Goal: Task Accomplishment & Management: Complete application form

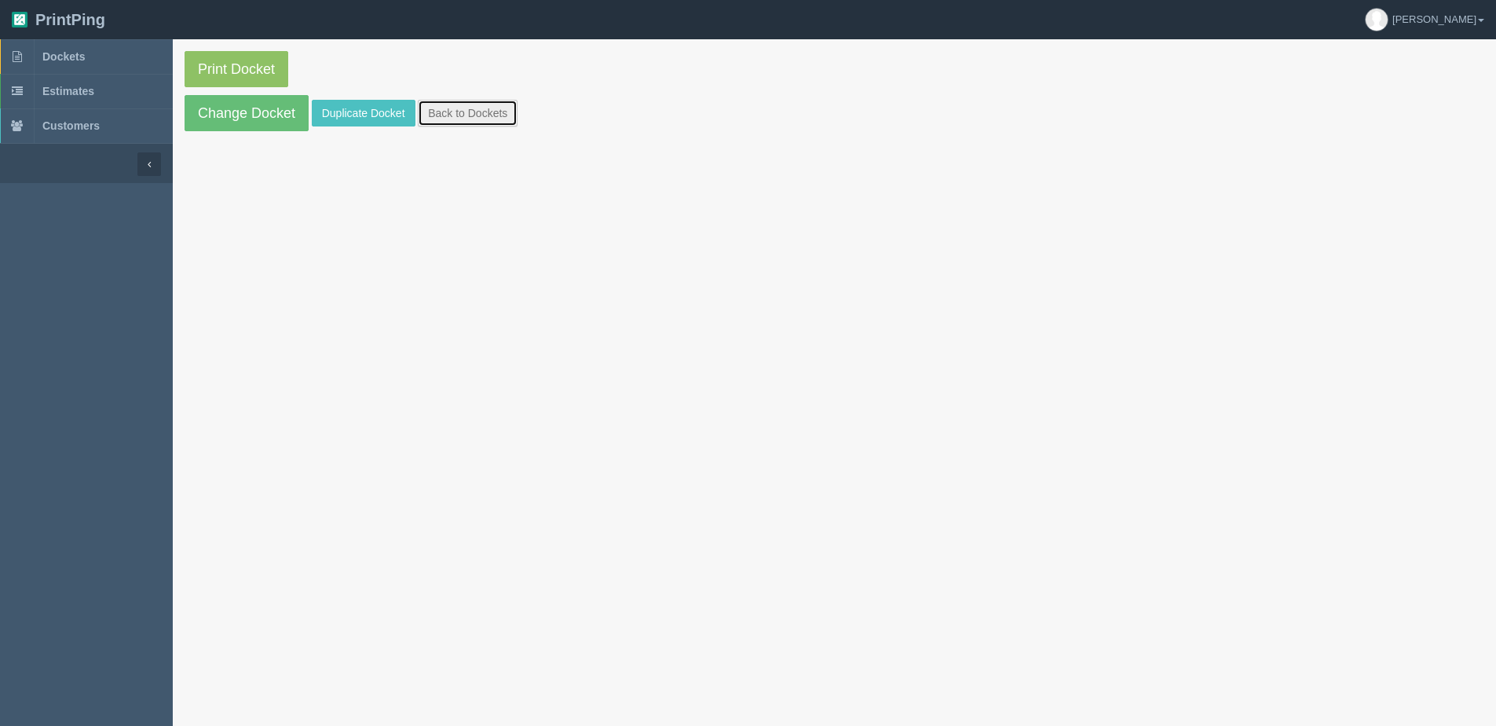
drag, startPoint x: 506, startPoint y: 124, endPoint x: 239, endPoint y: 188, distance: 275.2
click at [506, 124] on link "Back to Dockets" at bounding box center [468, 113] width 100 height 27
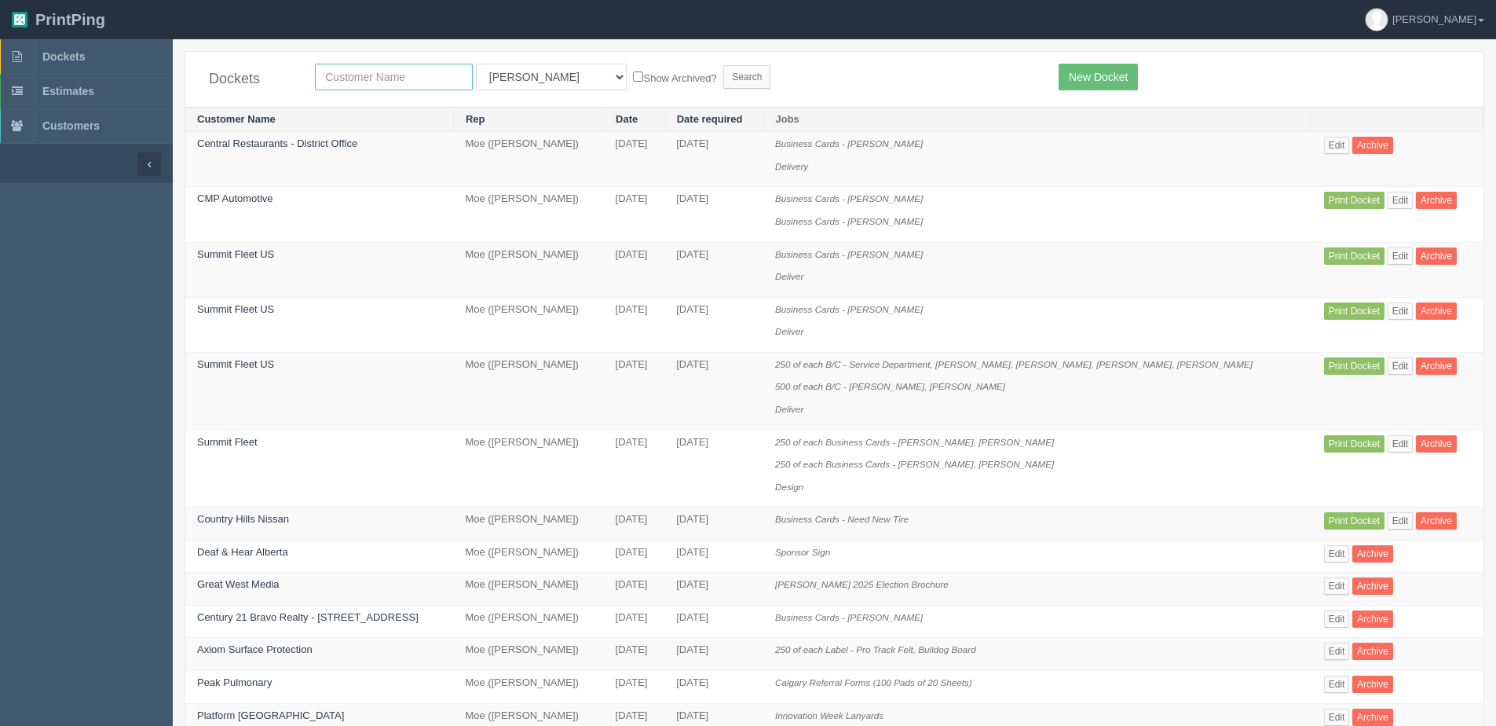
click at [365, 82] on input "text" at bounding box center [394, 77] width 158 height 27
type input "craft"
click at [723, 65] on input "Search" at bounding box center [746, 77] width 47 height 24
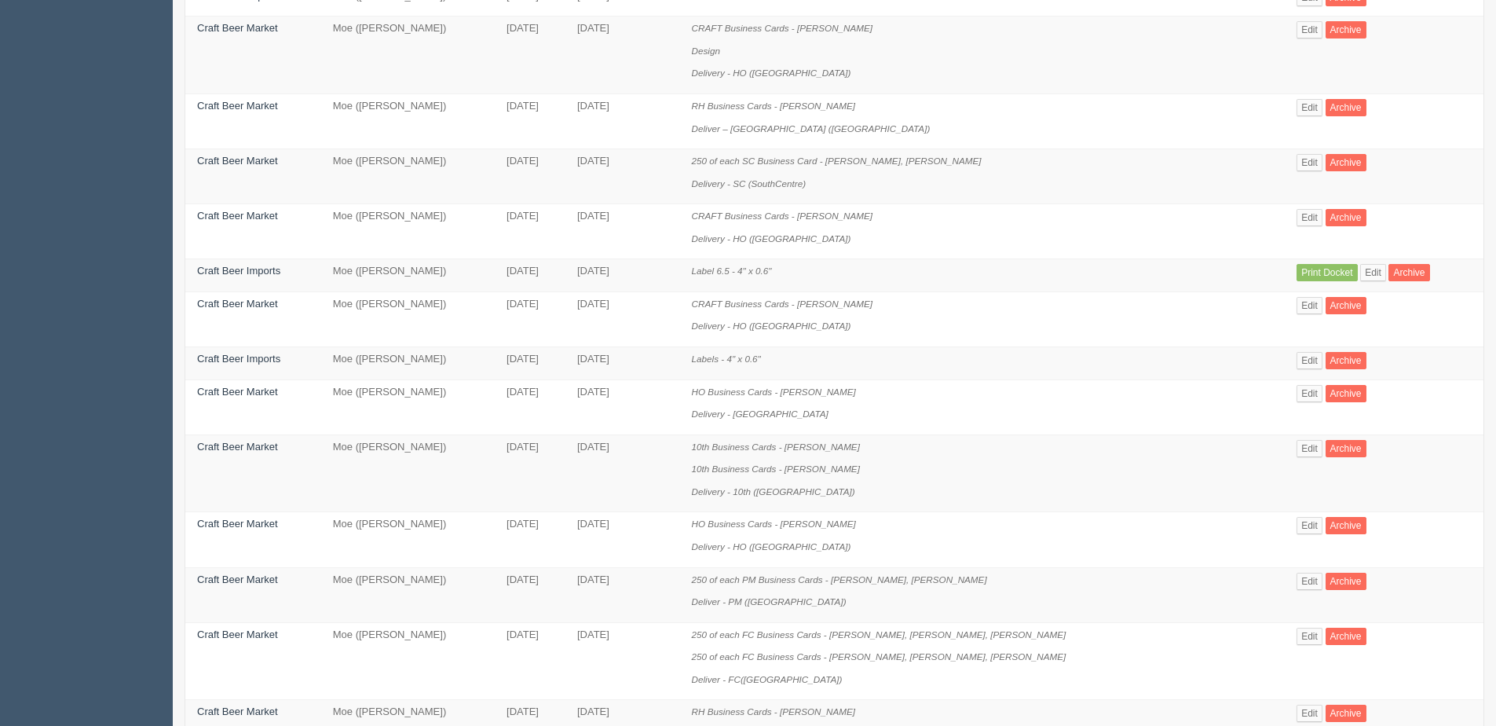
scroll to position [314, 0]
click at [1296, 448] on link "Edit" at bounding box center [1309, 447] width 26 height 17
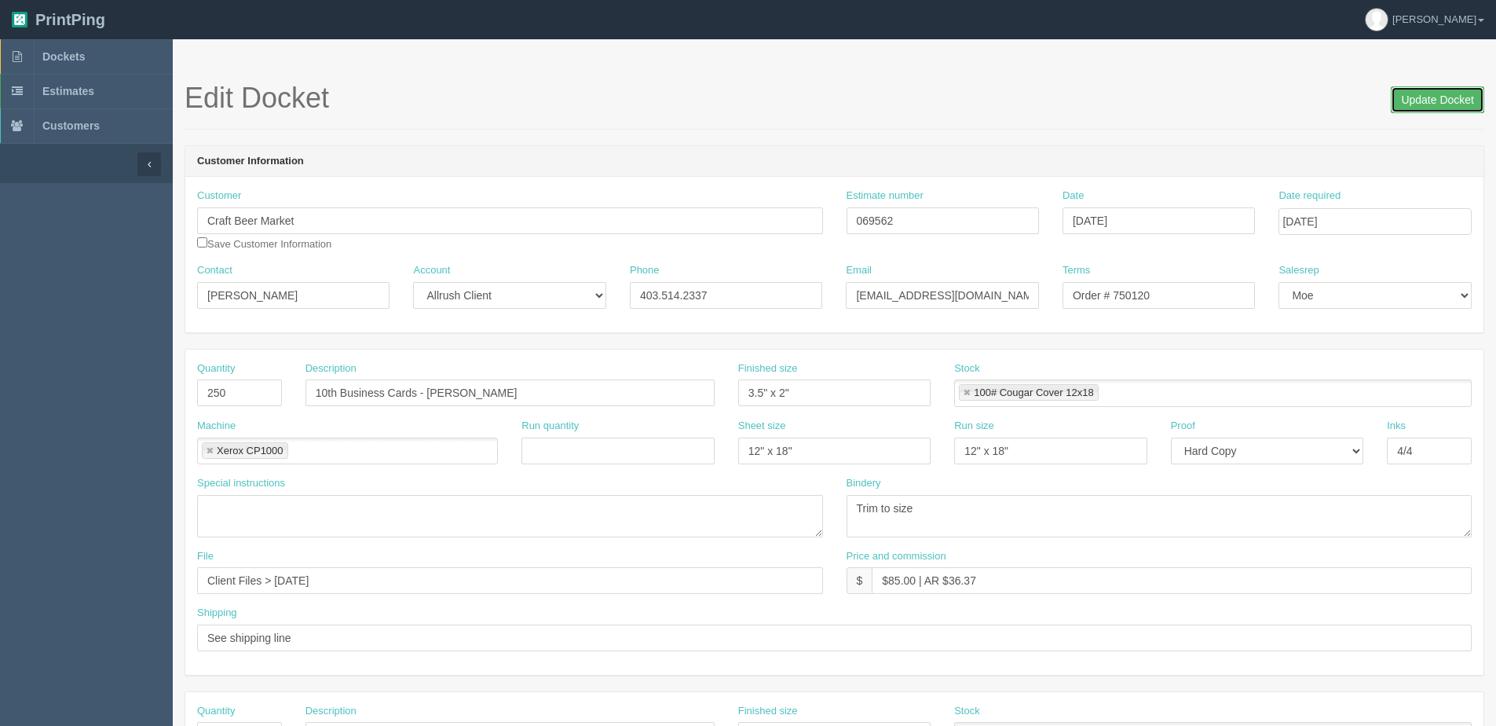
click at [1430, 90] on input "Update Docket" at bounding box center [1437, 99] width 93 height 27
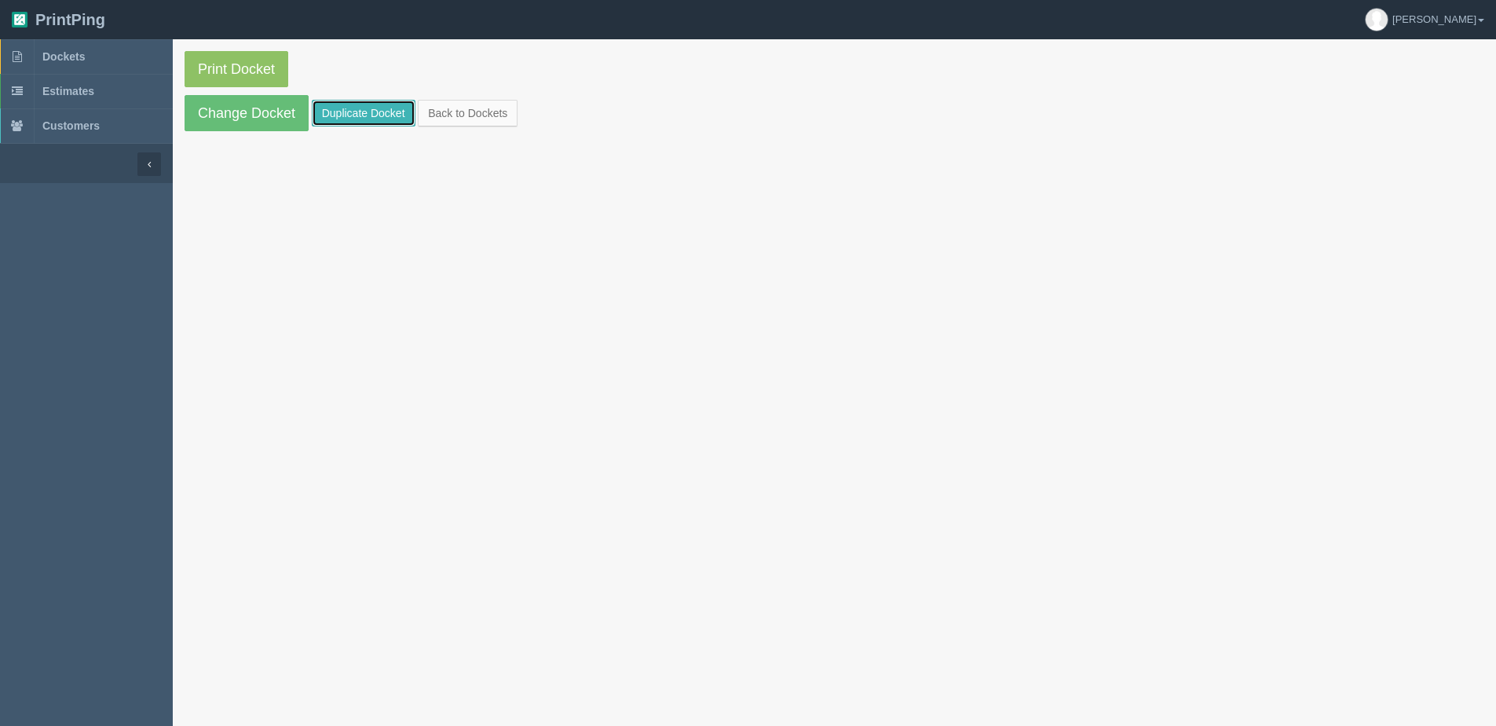
click at [355, 115] on link "Duplicate Docket" at bounding box center [364, 113] width 104 height 27
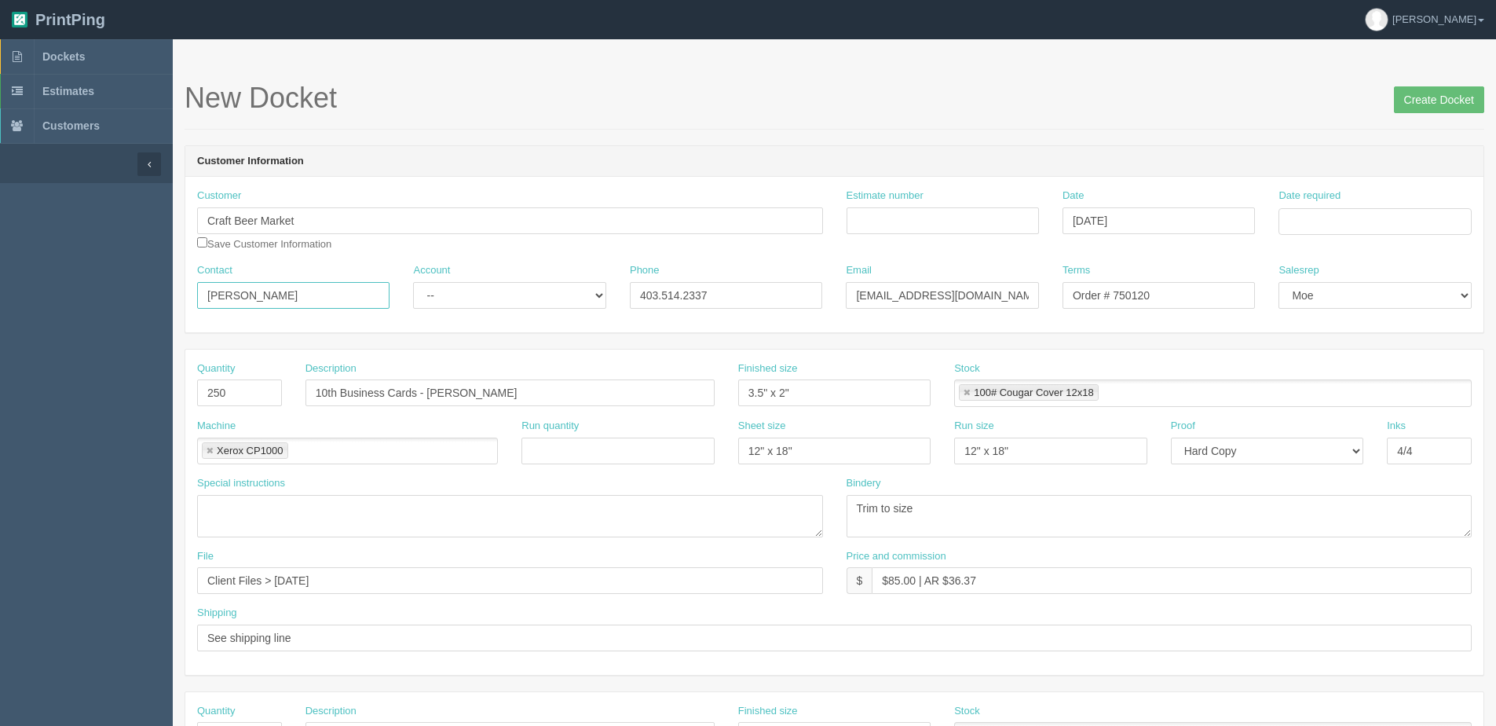
drag, startPoint x: 270, startPoint y: 288, endPoint x: 13, endPoint y: 321, distance: 258.9
click at [0, 327] on html "PrintPing Dan Edit account ( dan@allrush.ca ) Logout Dockets Estimates Customers" at bounding box center [748, 713] width 1496 height 1426
paste input "RAFT Head Office"
type input "CRAFT Head Office"
click at [530, 309] on div "Account -- Existing Client Allrush Client Rep Client" at bounding box center [509, 291] width 216 height 57
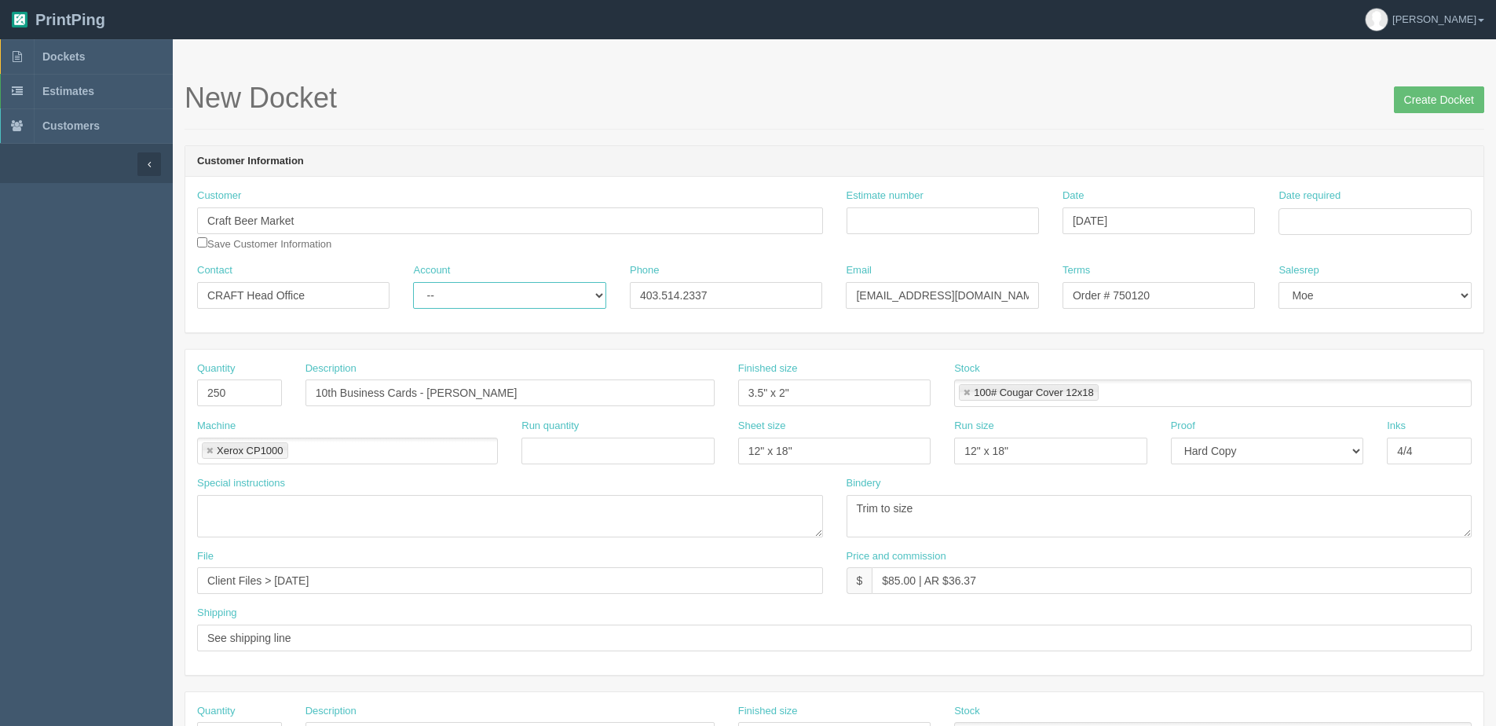
drag, startPoint x: 501, startPoint y: 302, endPoint x: 498, endPoint y: 309, distance: 8.5
click at [498, 309] on div "Account -- Existing Client Allrush Client Rep Client" at bounding box center [509, 291] width 216 height 57
select select "Allrush Client"
click at [413, 282] on select "-- Existing Client Allrush Client Rep Client" at bounding box center [509, 295] width 192 height 27
drag, startPoint x: 857, startPoint y: 296, endPoint x: 1501, endPoint y: 258, distance: 645.0
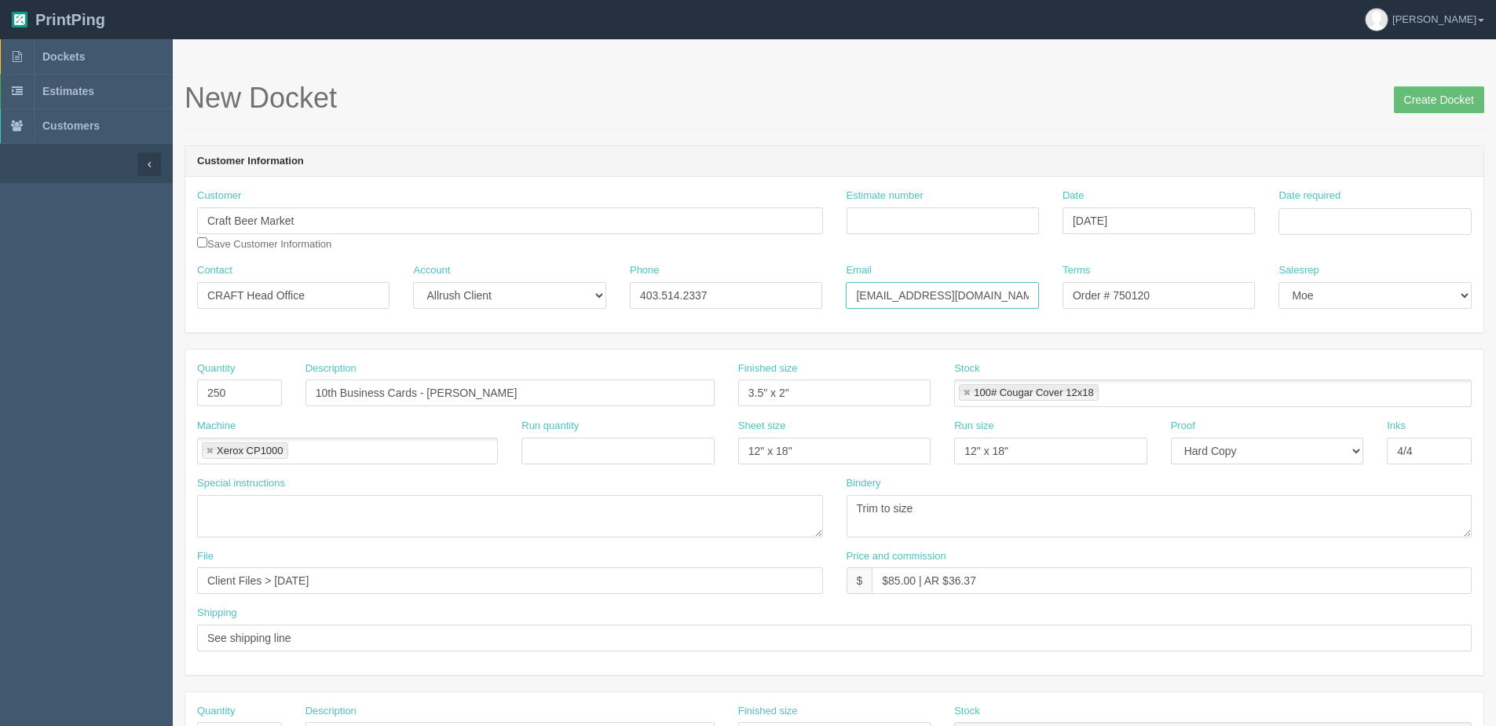
click at [1495, 258] on html "PrintPing Dan Edit account ( dan@allrush.ca ) Logout Dockets Estimates Customers" at bounding box center [748, 713] width 1496 height 1426
type input "c"
type input "[EMAIL_ADDRESS][DOMAIN_NAME]"
drag, startPoint x: 1127, startPoint y: 292, endPoint x: 1431, endPoint y: 217, distance: 313.1
click at [1431, 217] on div "Customer Craft Beer Market Save Customer Information Estimate number Date Octob…" at bounding box center [834, 254] width 1298 height 155
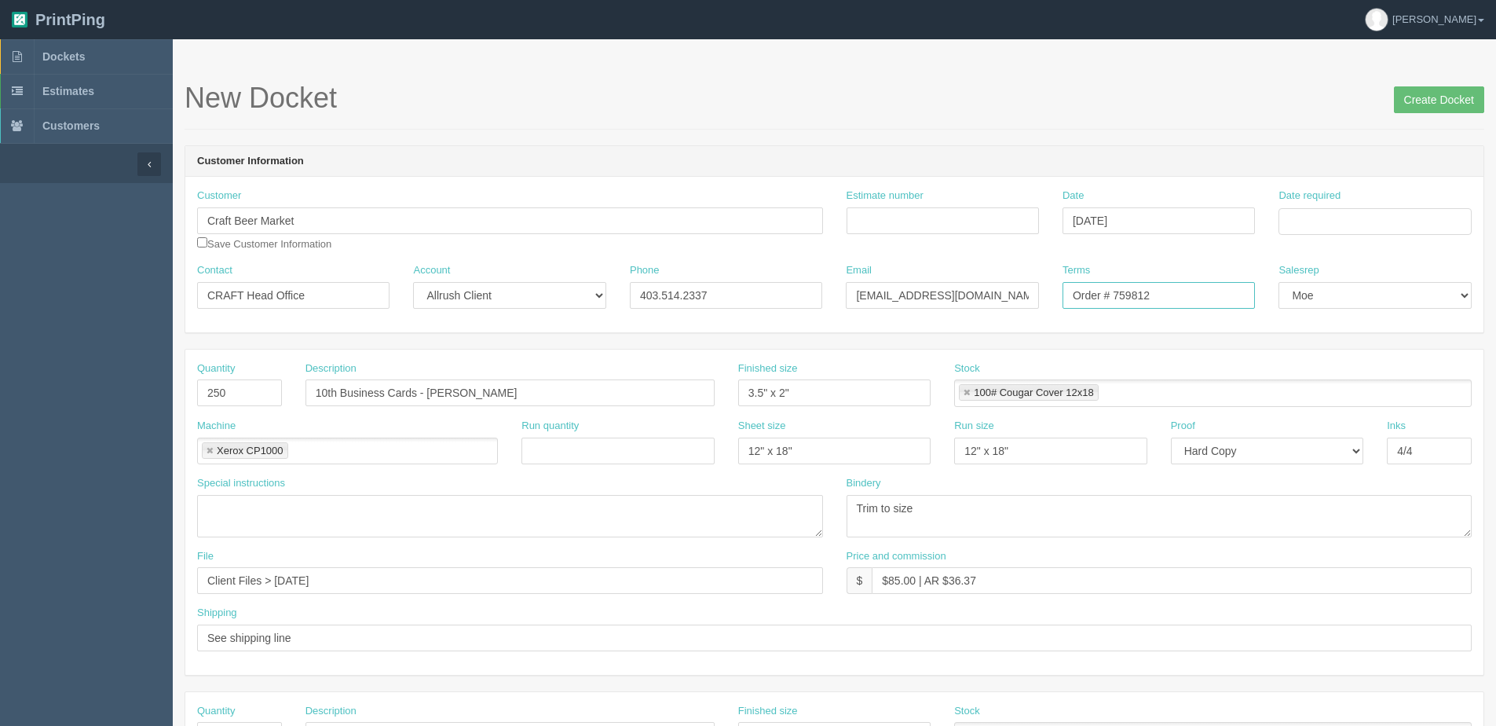
type input "Order # 759812"
click at [1383, 228] on input "Date required" at bounding box center [1374, 221] width 192 height 27
click at [1328, 447] on th "Today" at bounding box center [1355, 439] width 146 height 23
click at [1399, 326] on td "10" at bounding box center [1398, 327] width 19 height 23
type input "[DATE]"
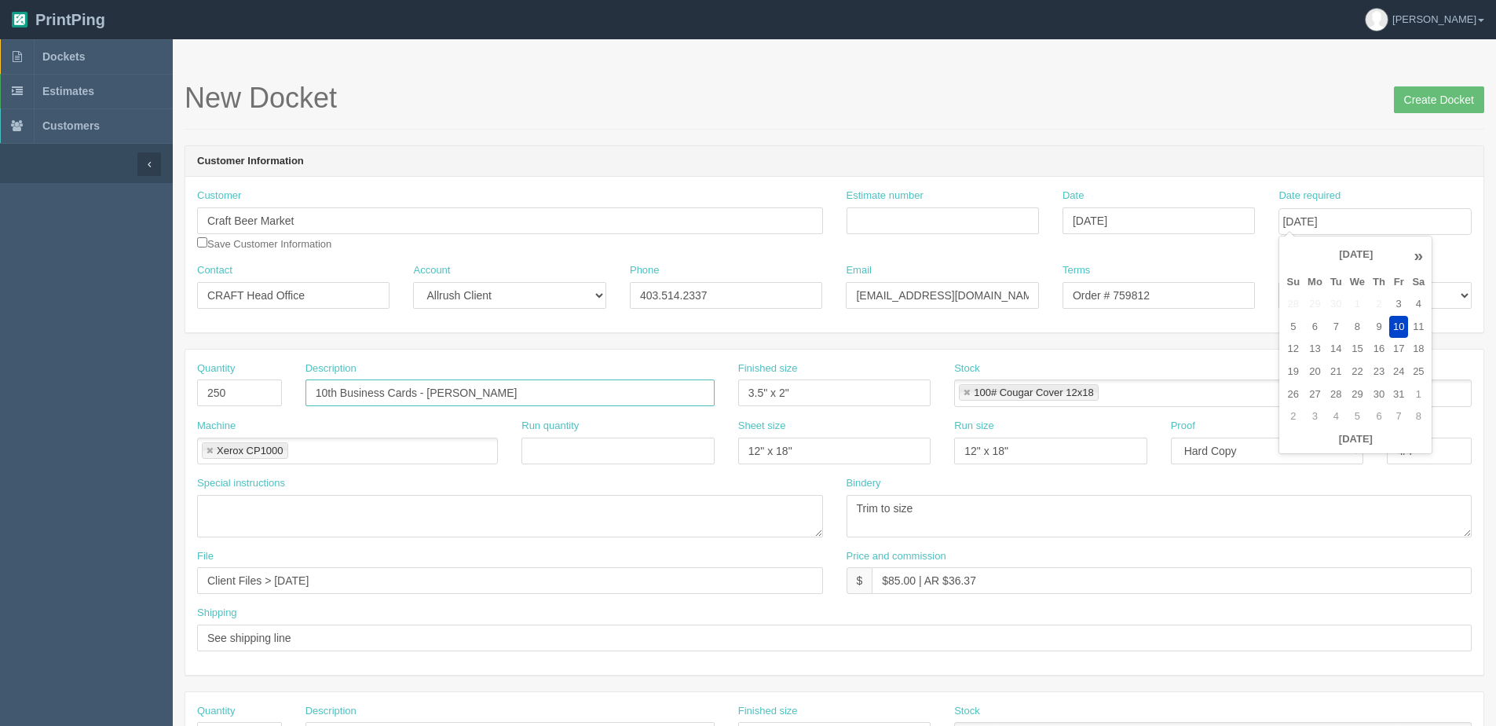
click at [319, 392] on input "10th Business Cards - Nyhia Zubernick" at bounding box center [509, 392] width 409 height 27
drag, startPoint x: 411, startPoint y: 386, endPoint x: 441, endPoint y: 389, distance: 29.1
click at [413, 386] on input "500 of each 10th Business Cards - Nyhia Zubernick" at bounding box center [509, 392] width 409 height 27
drag, startPoint x: 433, startPoint y: 397, endPoint x: 672, endPoint y: 366, distance: 241.6
click at [672, 366] on div "Description 500 of each 10th B/C - Nyhia Zubernick" at bounding box center [509, 384] width 409 height 46
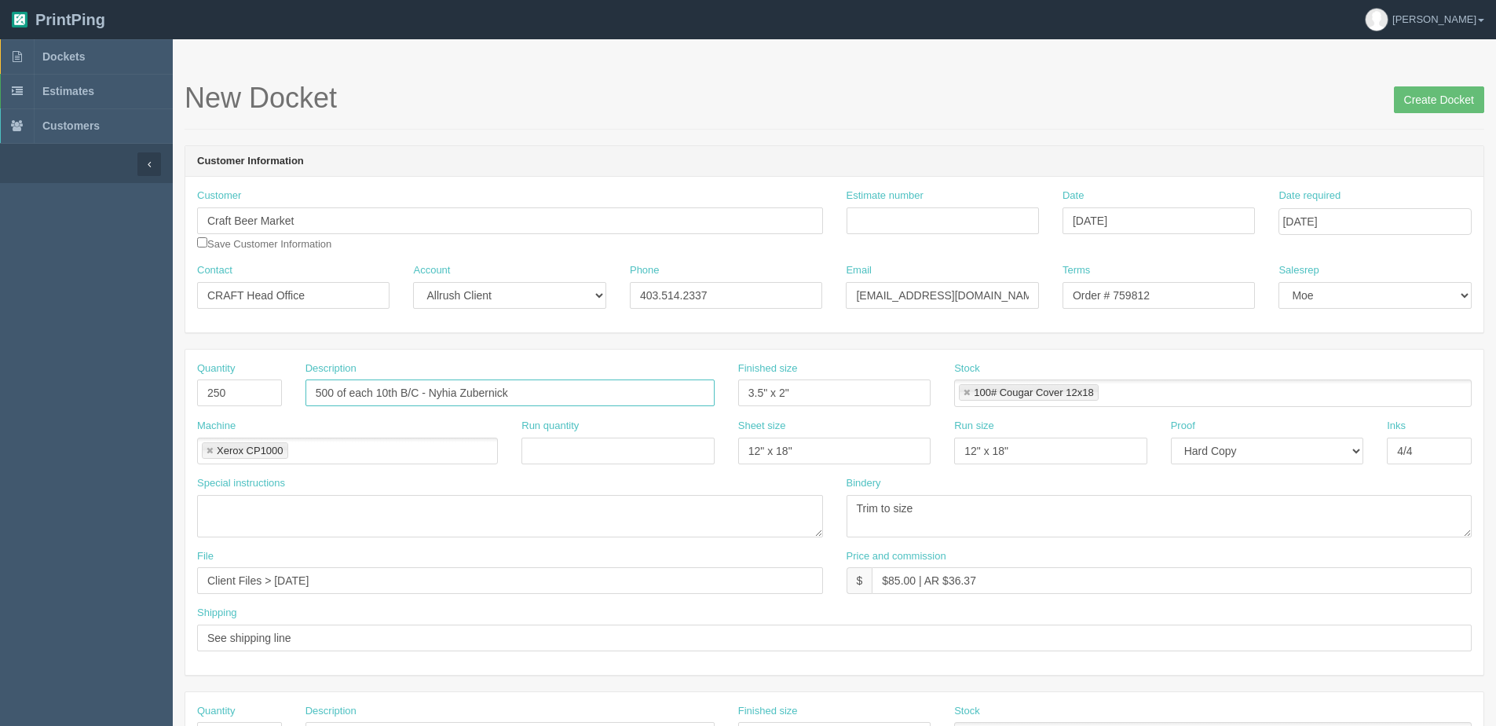
paste input "Lewis Clar"
click at [528, 400] on input "500 of each 10th B/C - Lewis Clark," at bounding box center [509, 392] width 409 height 27
paste input "Jaime Mansour"
click at [625, 393] on input "500 of each 10th B/C - Lewis Clark, Jaime Mansour," at bounding box center [509, 392] width 409 height 27
paste input "PJ L'Heureux"
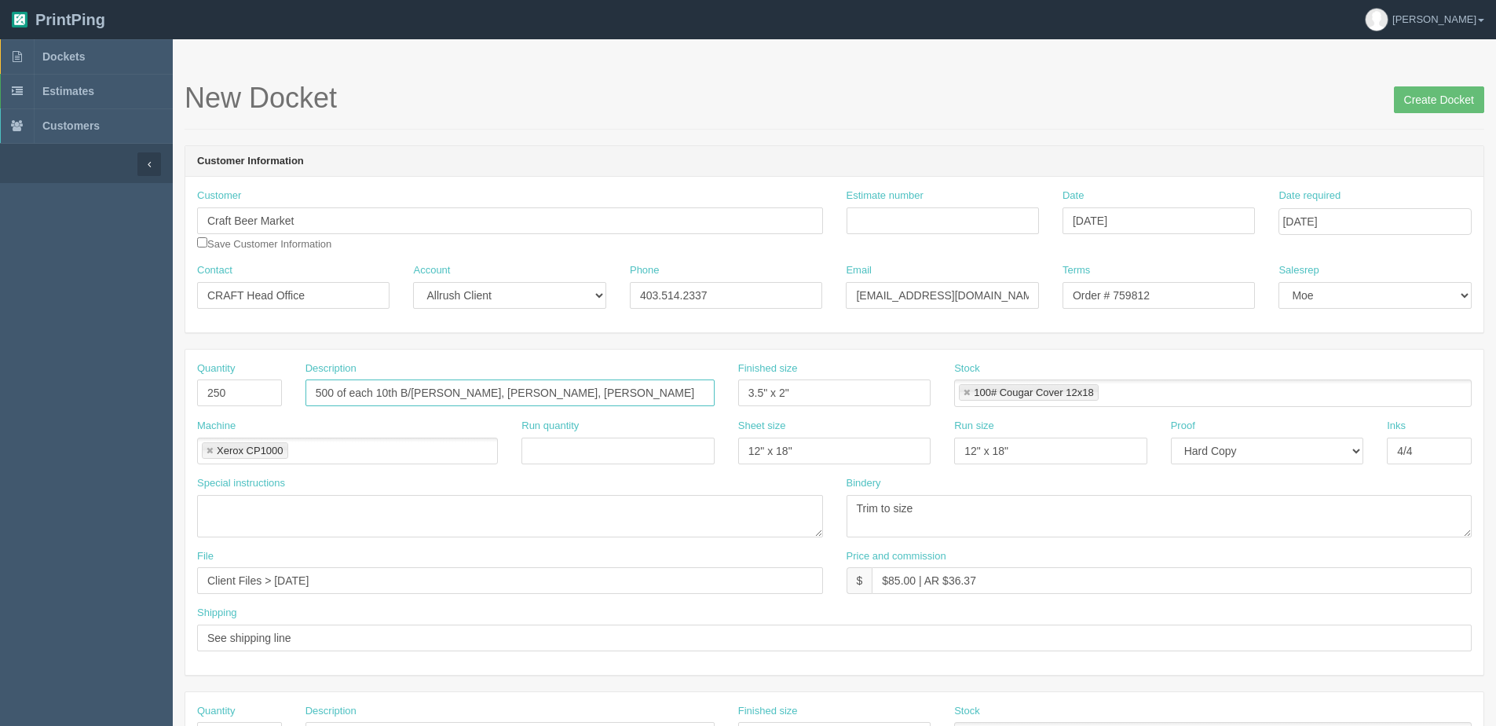
click at [653, 393] on input "500 of each 10th B/C - Lewis Clark, Jaime Mansour, PJ L'Heureux" at bounding box center [509, 392] width 409 height 27
paste input "Scott Frank"
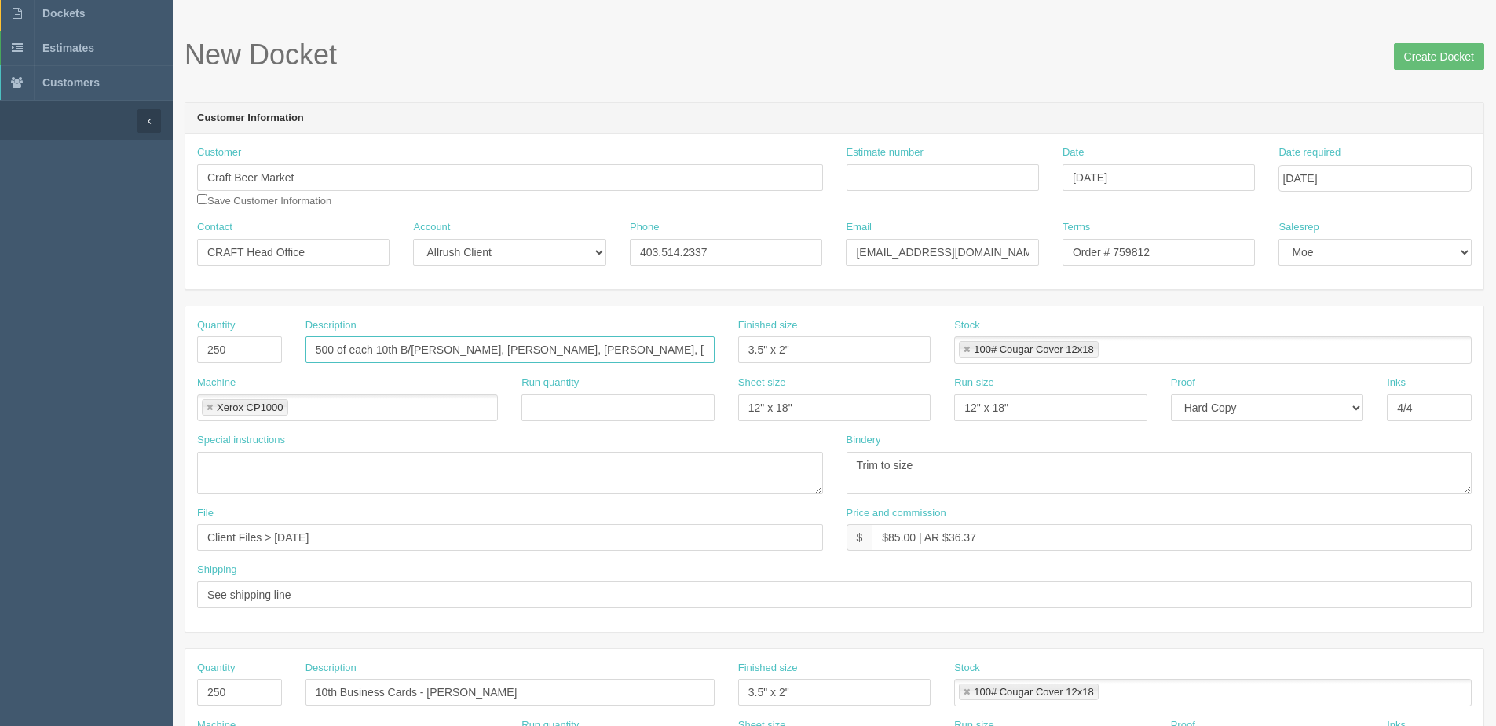
scroll to position [79, 0]
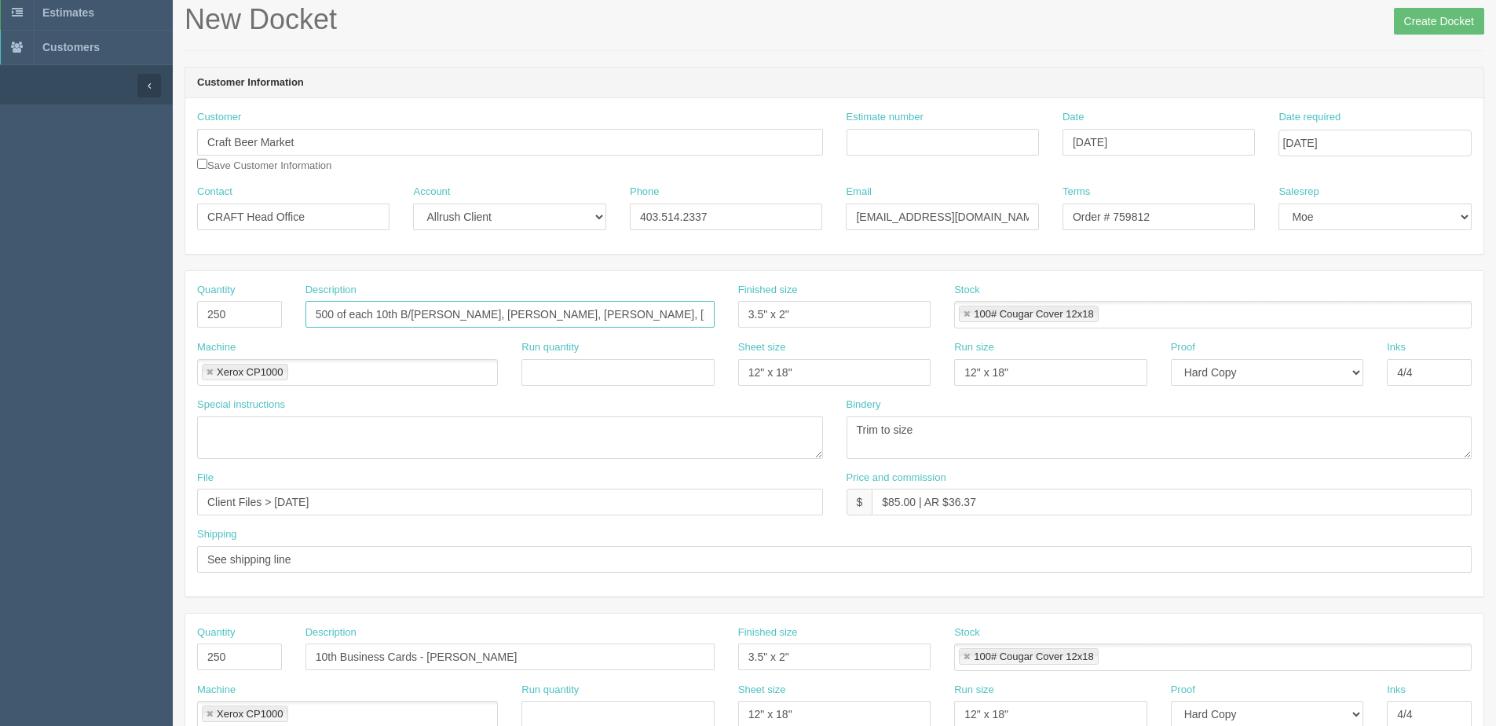
type input "500 of each 10th B/[PERSON_NAME], [PERSON_NAME], [PERSON_NAME], [PERSON_NAME]"
drag, startPoint x: 176, startPoint y: 316, endPoint x: -85, endPoint y: 316, distance: 260.7
click at [0, 316] on html "PrintPing Dan Edit account ( dan@allrush.ca ) Logout Dockets Estimates Customers" at bounding box center [748, 634] width 1496 height 1426
type input "1"
type input "2000"
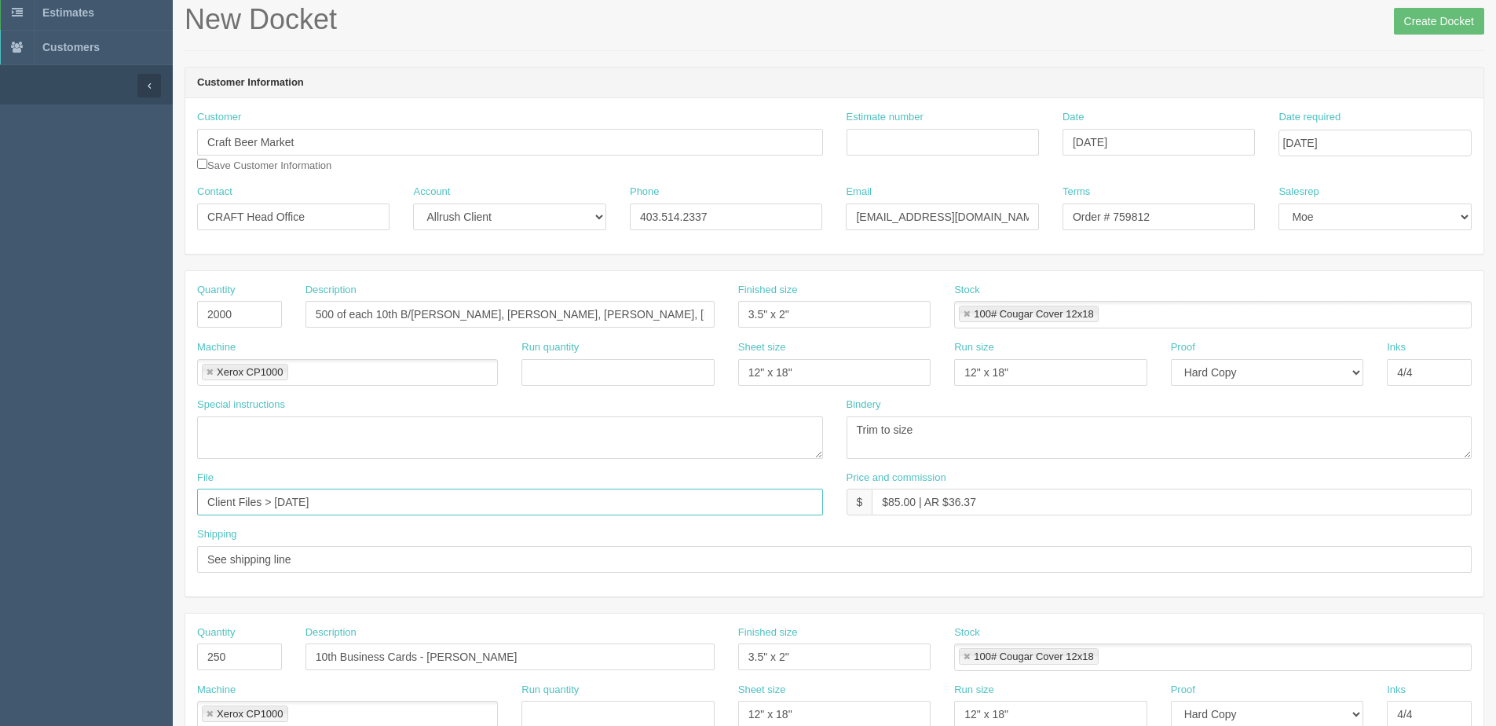
drag, startPoint x: 270, startPoint y: 506, endPoint x: 789, endPoint y: 423, distance: 525.6
click at [754, 432] on div "Quantity 2000 Description 500 of each 10th B/C - Lewis Clark, Jaime Mansour, PJ…" at bounding box center [834, 433] width 1298 height 325
type input "Client Files > [DATE]"
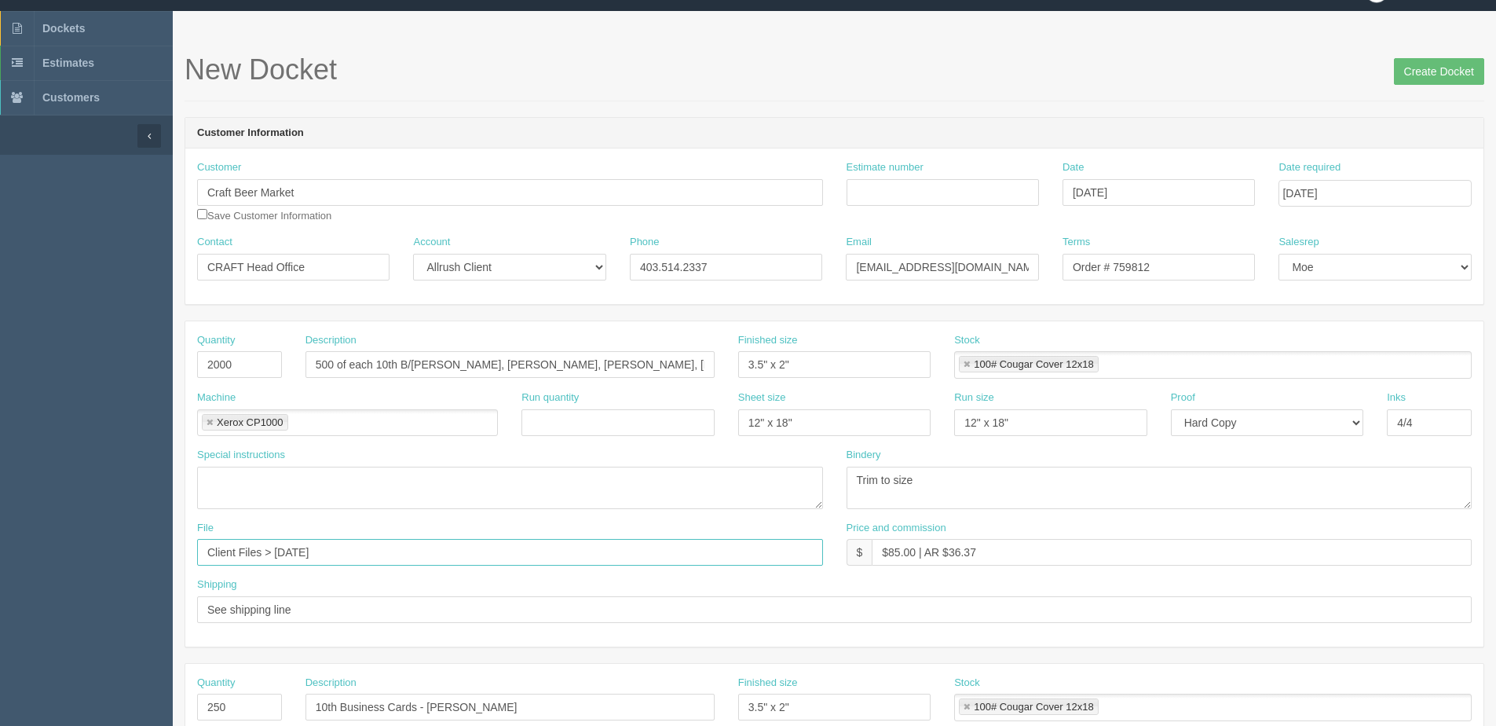
scroll to position [0, 0]
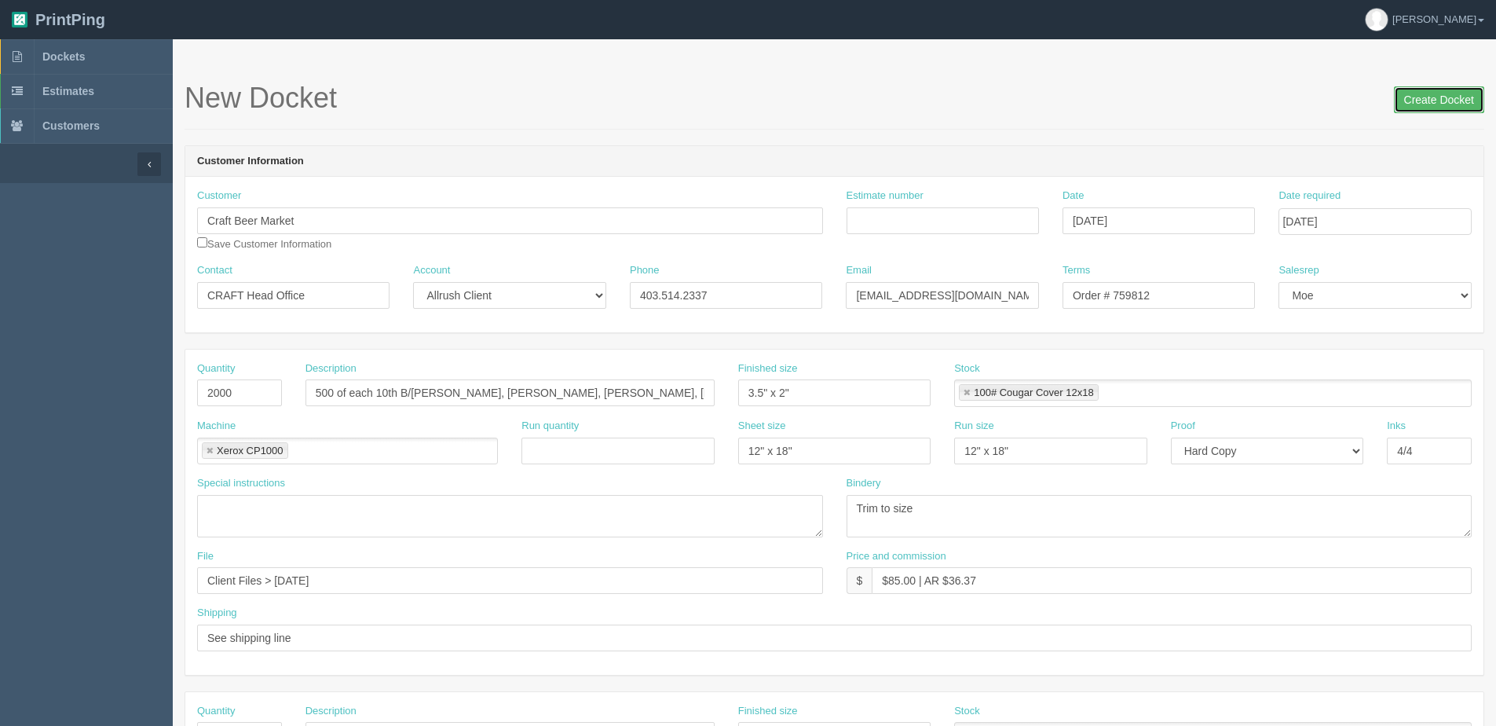
click at [1447, 105] on input "Create Docket" at bounding box center [1439, 99] width 90 height 27
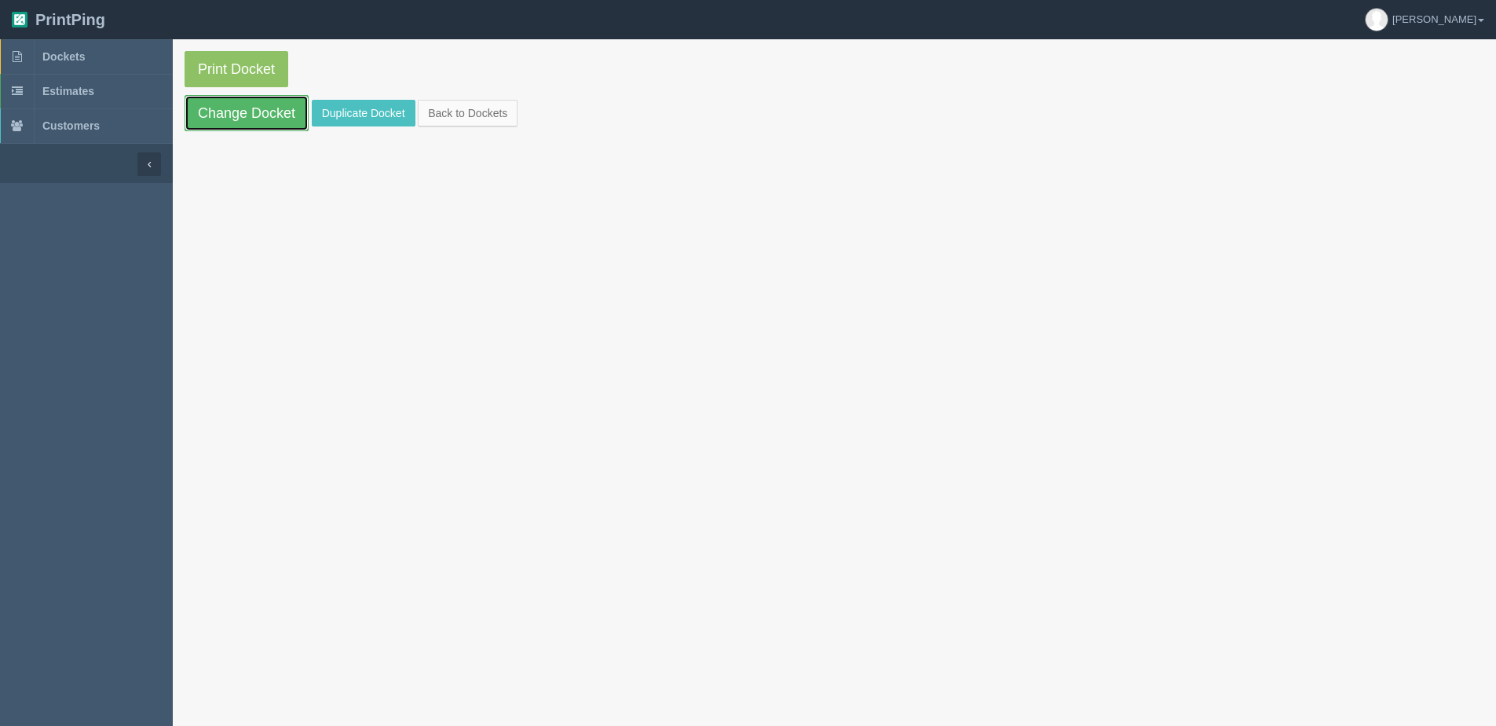
click at [250, 116] on link "Change Docket" at bounding box center [247, 113] width 124 height 36
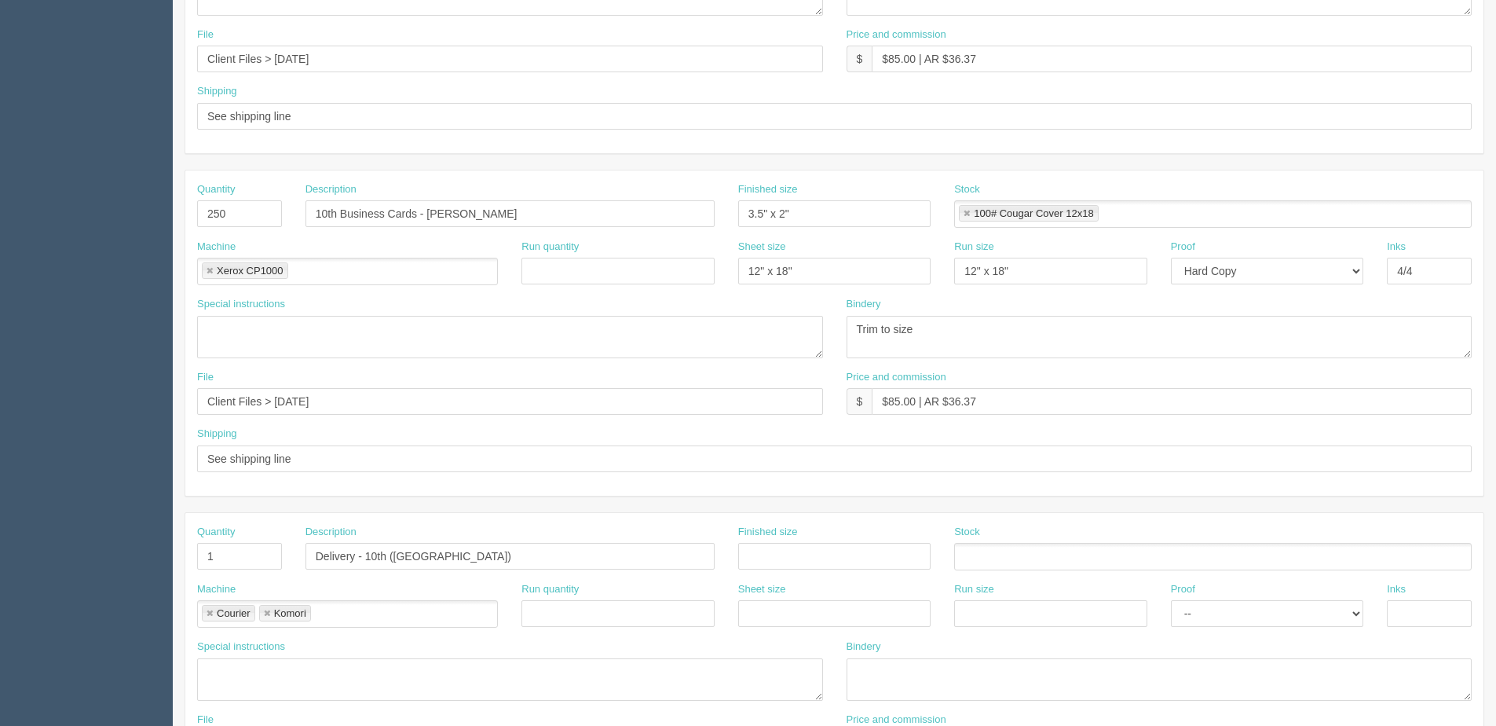
scroll to position [550, 0]
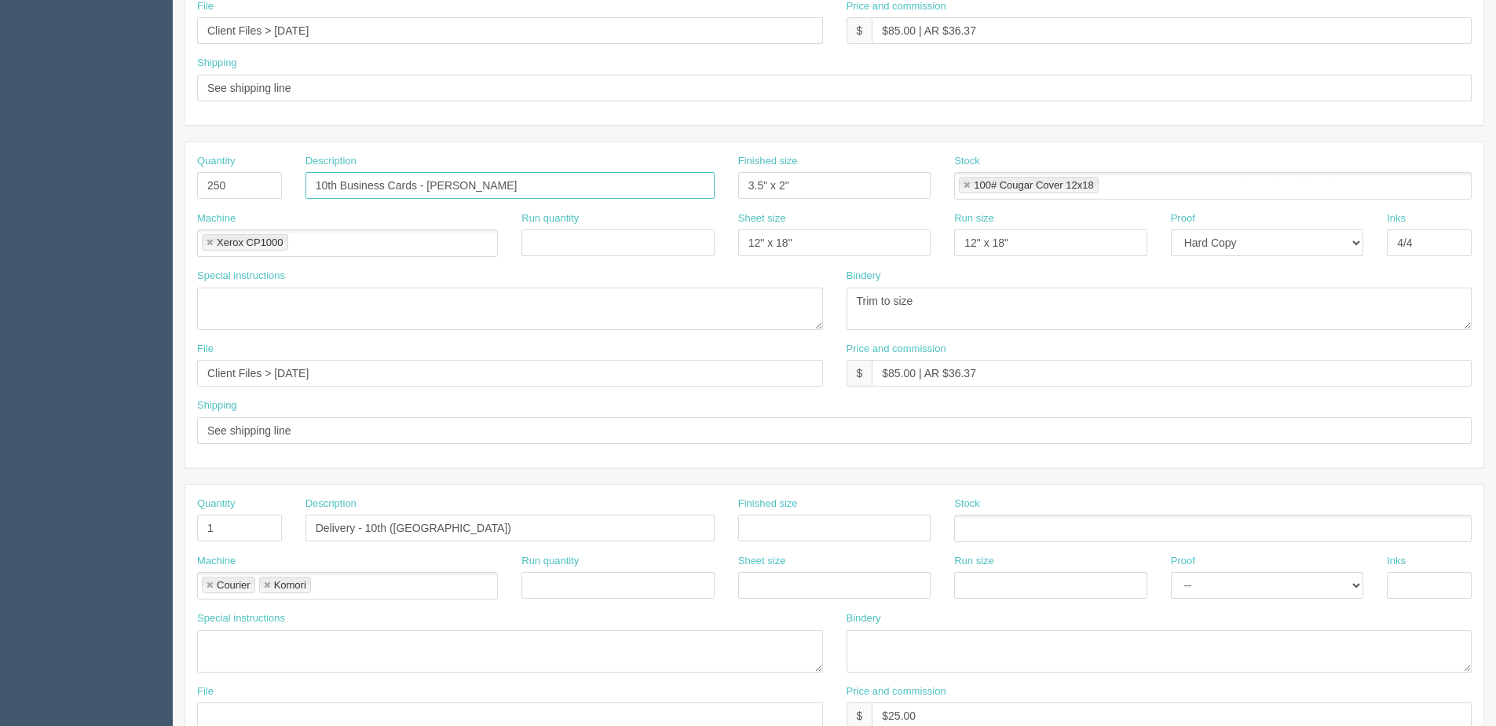
drag, startPoint x: 432, startPoint y: 185, endPoint x: 652, endPoint y: 185, distance: 219.9
click at [652, 185] on input "10th Business Cards - [PERSON_NAME]" at bounding box center [509, 185] width 409 height 27
paste input "[PERSON_NAME]"
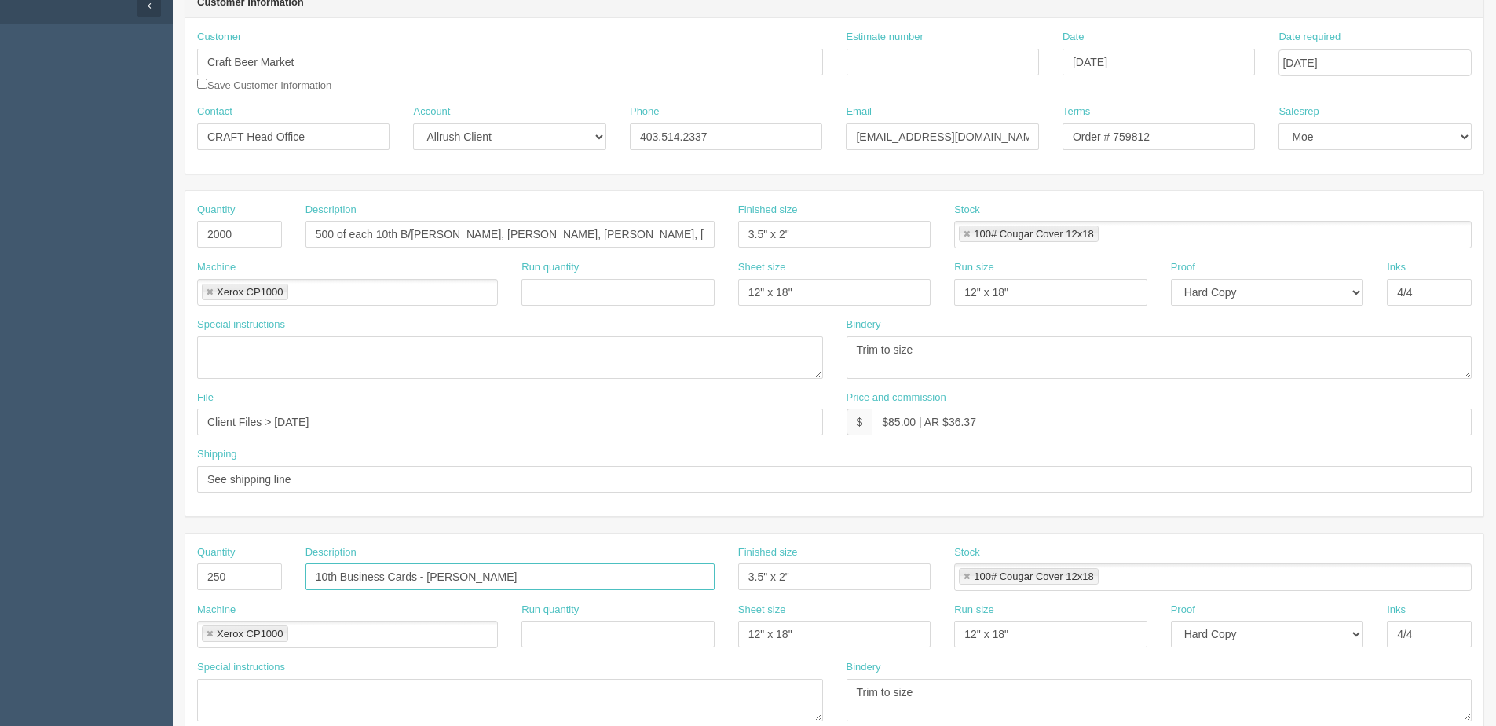
scroll to position [0, 0]
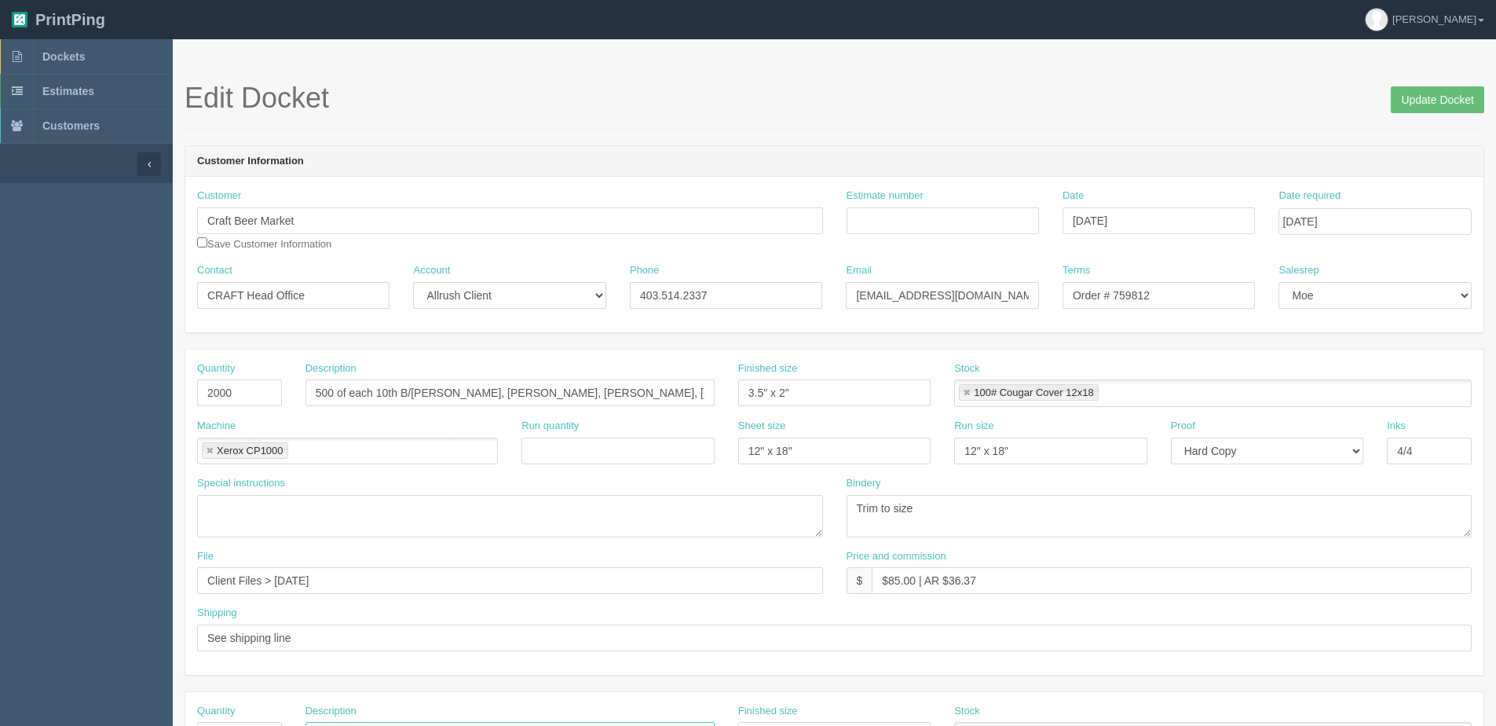
type input "10th Business Cards - [PERSON_NAME]"
drag, startPoint x: 887, startPoint y: 577, endPoint x: 916, endPoint y: 581, distance: 28.5
click at [916, 581] on input "$85.00 | AR $36.37" at bounding box center [1172, 580] width 600 height 27
type input "$465.00 | AR $36.37"
drag, startPoint x: 1409, startPoint y: 97, endPoint x: 1327, endPoint y: 96, distance: 81.7
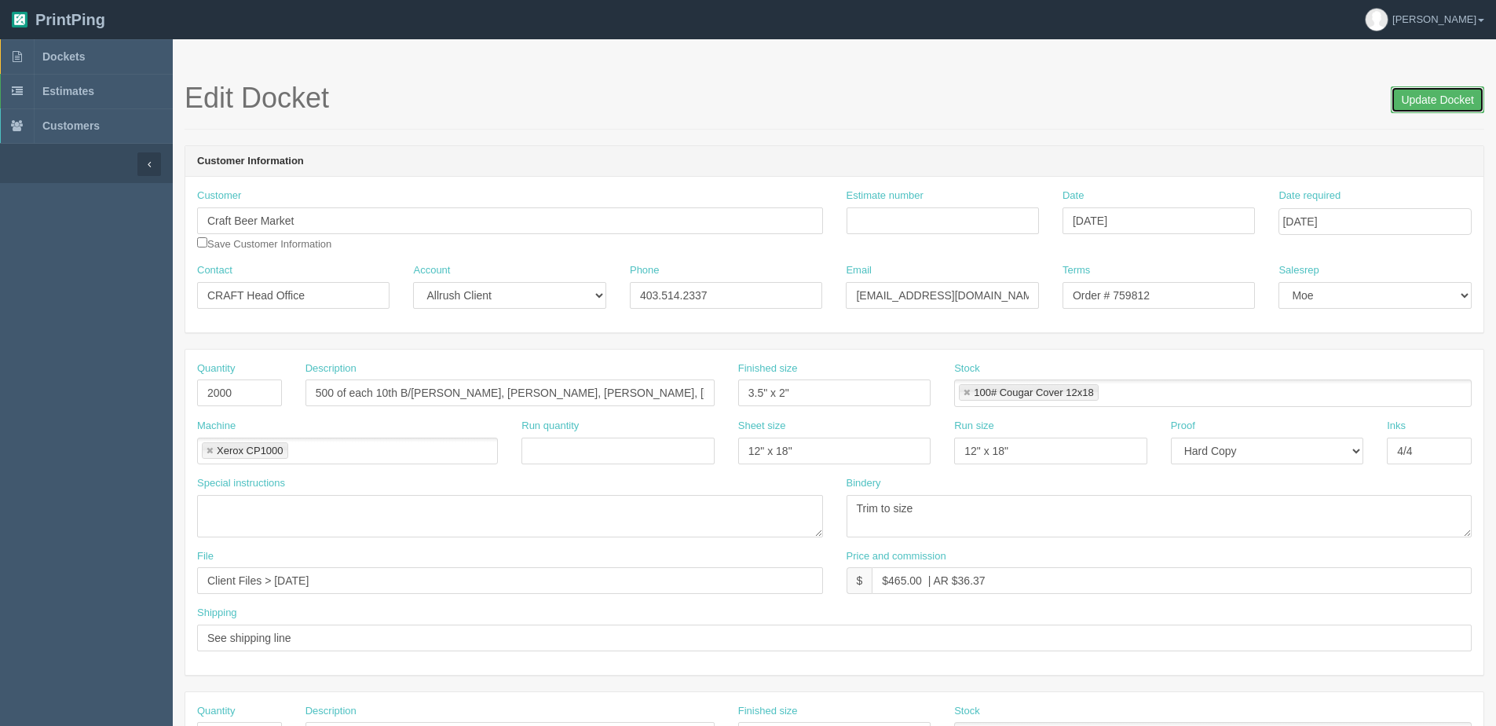
click at [1409, 97] on input "Update Docket" at bounding box center [1437, 99] width 93 height 27
